Goal: Obtain resource: Obtain resource

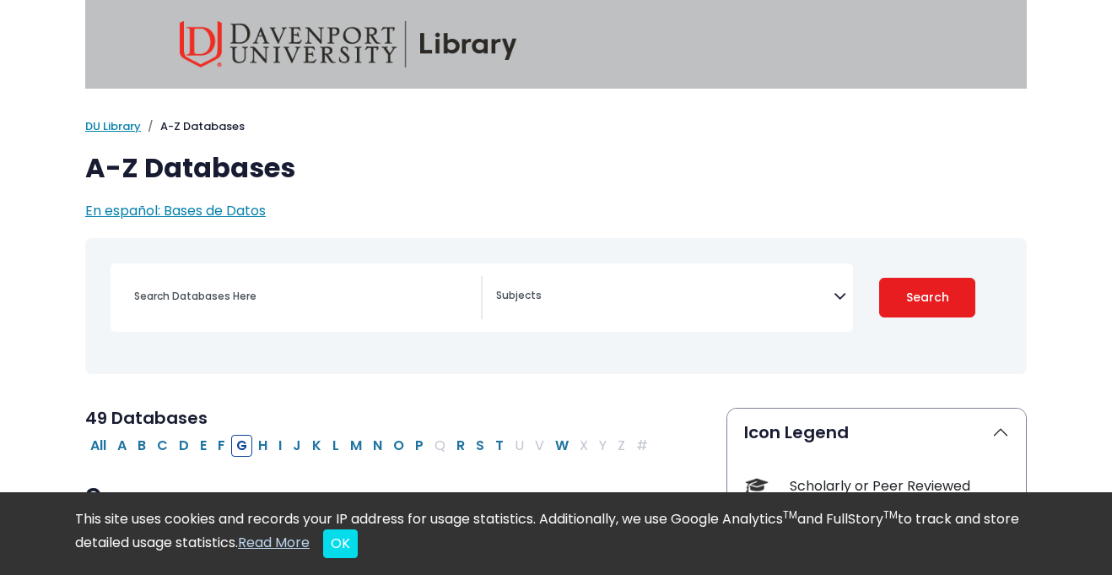
select select "Database Subject Filter"
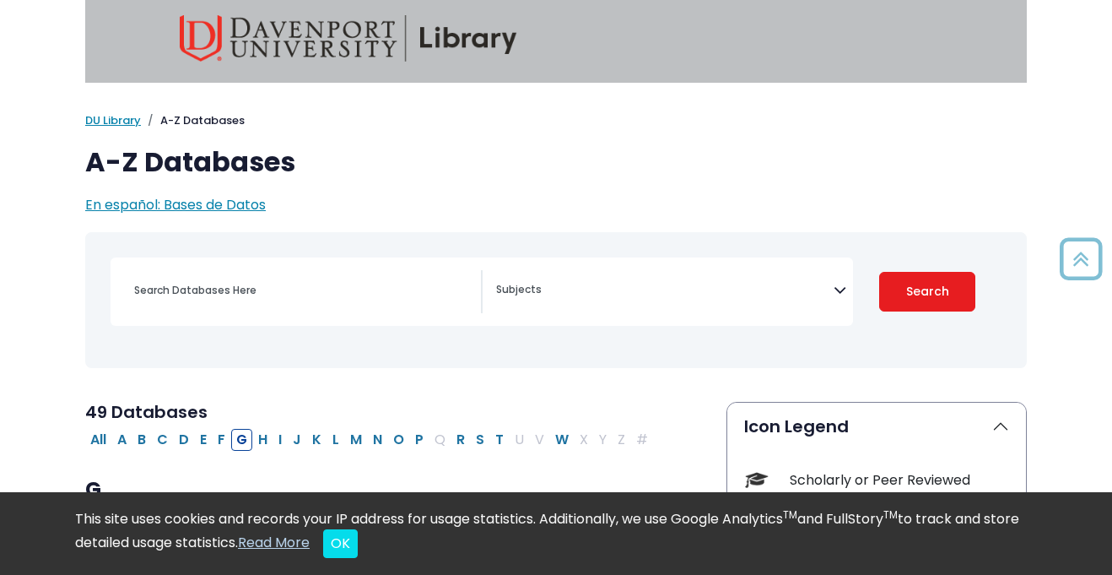
scroll to position [7, 0]
click at [486, 41] on img at bounding box center [349, 37] width 338 height 46
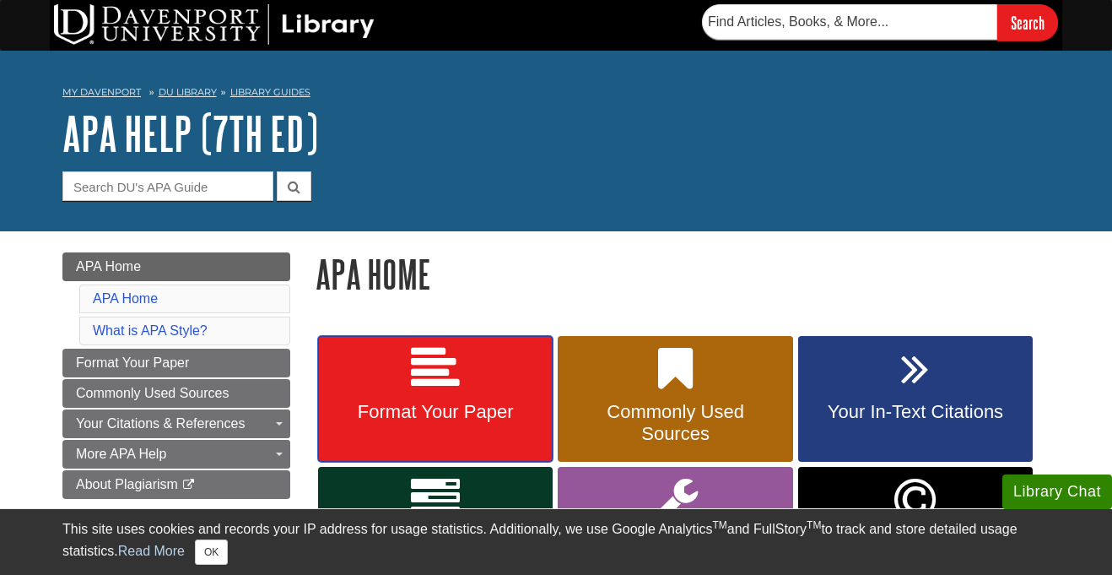
click at [439, 414] on span "Format Your Paper" at bounding box center [435, 412] width 209 height 22
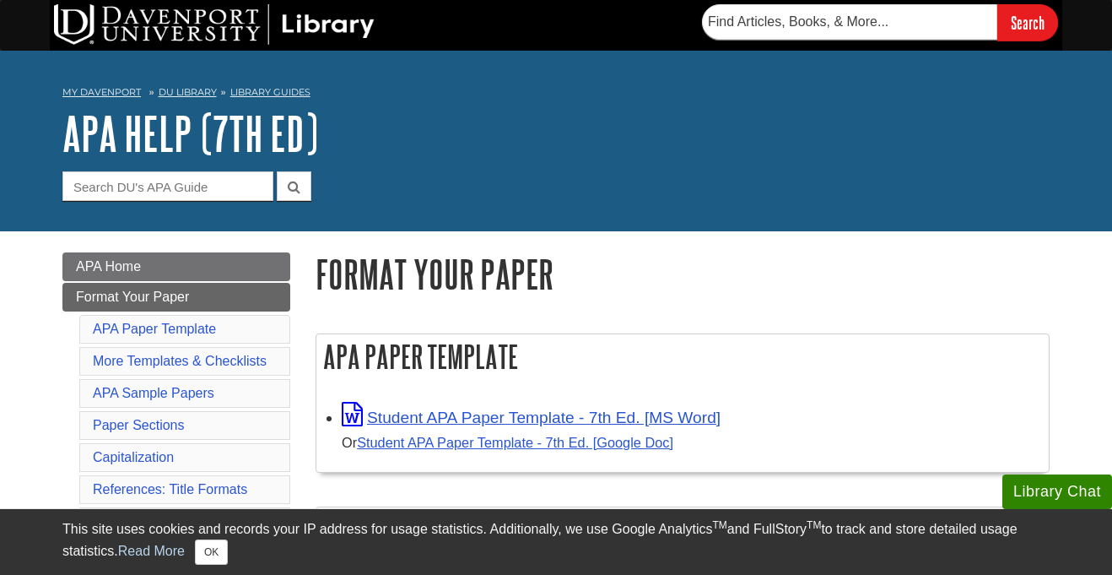
click at [456, 445] on link "Student APA Paper Template - 7th Ed. [Google Doc]" at bounding box center [515, 442] width 316 height 15
